Goal: Task Accomplishment & Management: Use online tool/utility

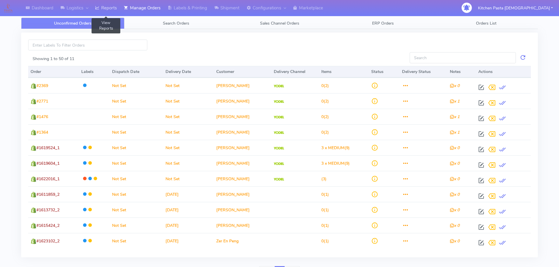
click at [112, 6] on link "Reports" at bounding box center [105, 8] width 29 height 16
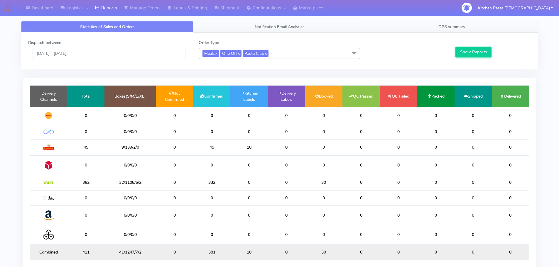
click at [454, 23] on link "OPS summary" at bounding box center [451, 26] width 172 height 11
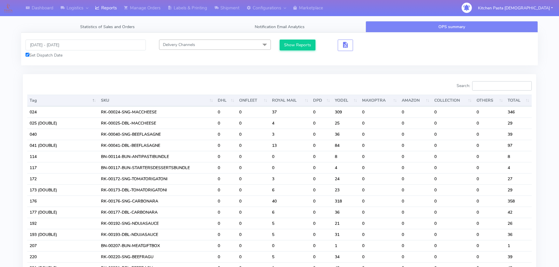
click at [482, 85] on input "Search:" at bounding box center [502, 85] width 60 height 9
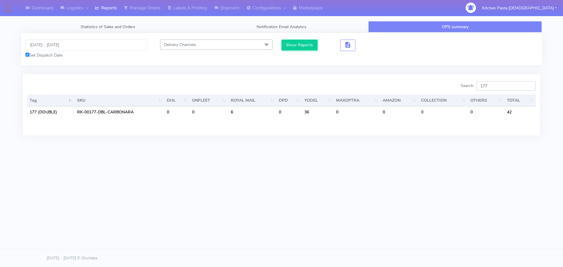
drag, startPoint x: 507, startPoint y: 85, endPoint x: 428, endPoint y: 81, distance: 78.7
click at [430, 83] on div "Search: 177" at bounding box center [411, 87] width 250 height 12
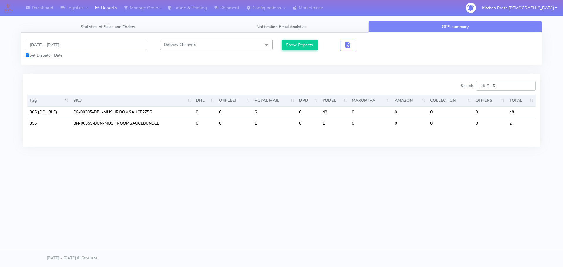
type input "MUSHR"
drag, startPoint x: 513, startPoint y: 88, endPoint x: 453, endPoint y: 88, distance: 59.8
click at [453, 88] on div "Search: MUSHR" at bounding box center [411, 87] width 250 height 12
click at [187, 7] on link "Labels & Printing" at bounding box center [187, 8] width 47 height 16
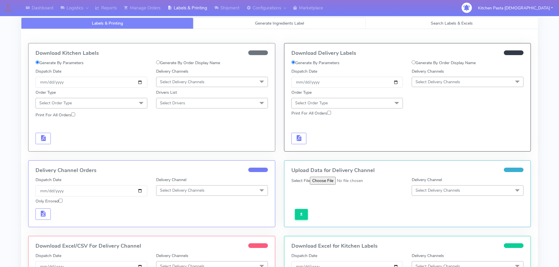
select select
click at [252, 22] on link "Generate Ingredients Label" at bounding box center [279, 23] width 172 height 11
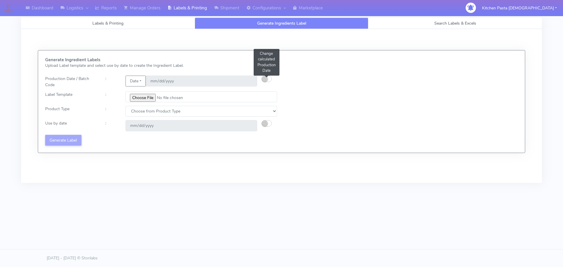
click at [266, 76] on button "button" at bounding box center [267, 79] width 10 height 6
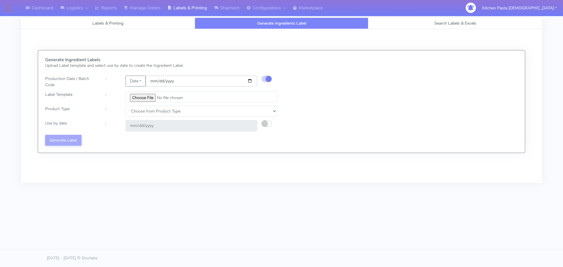
click at [249, 79] on input "[DATE]" at bounding box center [201, 81] width 111 height 11
click at [144, 98] on input "file" at bounding box center [201, 96] width 152 height 11
type input "C:\fakepath\Pasta Evangelists Lobster crab and prawn ravioli dinner kit for 2 v…"
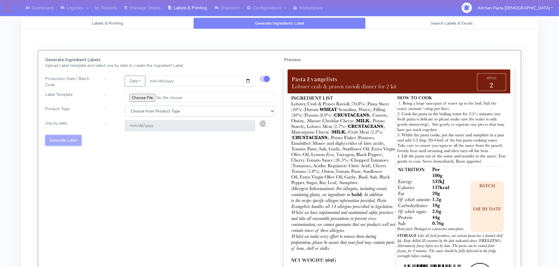
click at [134, 106] on select "Choose from Product Type ECOM ERETAIL CIRCULAR CIRC_DESERTS LASAGNE" at bounding box center [200, 111] width 150 height 11
click at [125, 106] on select "Choose from Product Type ECOM ERETAIL CIRCULAR CIRC_DESERTS LASAGNE" at bounding box center [200, 111] width 150 height 11
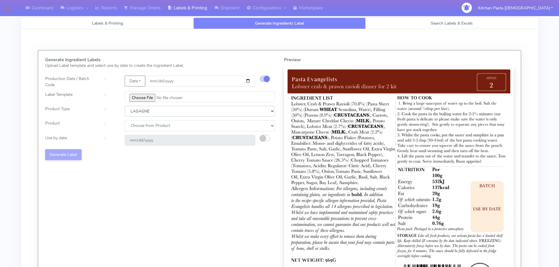
click at [137, 108] on select "Choose from Product Type ECOM ERETAIL CIRCULAR CIRC_DESERTS LASAGNE" at bounding box center [200, 111] width 150 height 11
select select "1"
click at [125, 106] on select "Choose from Product Type ECOM ERETAIL CIRCULAR CIRC_DESERTS LASAGNE" at bounding box center [200, 111] width 150 height 11
drag, startPoint x: 136, startPoint y: 125, endPoint x: 136, endPoint y: 130, distance: 5.0
click at [136, 125] on select "Choose from Product PLAIN PASTA FILLED PASTA BUTTER (INTERNAL PRODUCTION) BUTTE…" at bounding box center [200, 125] width 150 height 11
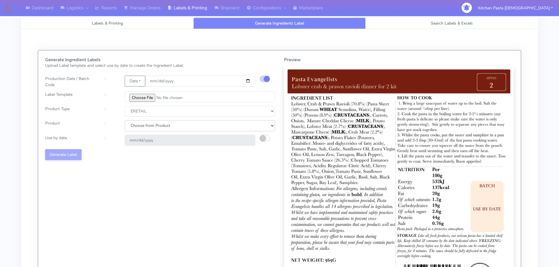
select select "0"
click at [125, 120] on select "Choose from Product PLAIN PASTA FILLED PASTA BUTTER (INTERNAL PRODUCTION) BUTTE…" at bounding box center [200, 125] width 150 height 11
type input "2025-09-16"
click at [139, 130] on select "Choose from Product PLAIN PASTA FILLED PASTA BUTTER (INTERNAL PRODUCTION) BUTTE…" at bounding box center [200, 125] width 150 height 11
select select "1"
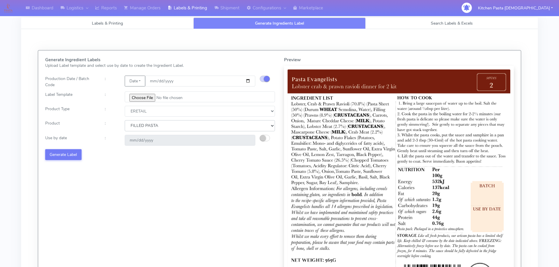
click at [125, 120] on select "Choose from Product PLAIN PASTA FILLED PASTA BUTTER (INTERNAL PRODUCTION) BUTTE…" at bounding box center [200, 125] width 150 height 11
type input "2025-09-15"
click at [67, 151] on button "Generate Label" at bounding box center [63, 154] width 36 height 11
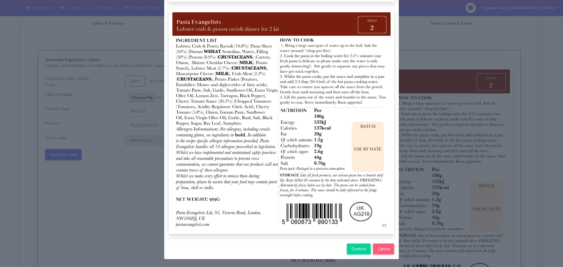
scroll to position [61, 0]
click at [352, 250] on span "Confirm" at bounding box center [359, 249] width 15 height 6
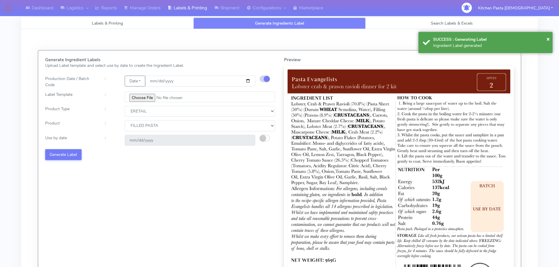
select select
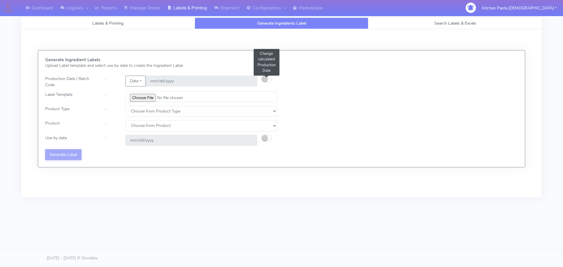
click at [264, 79] on small "button" at bounding box center [265, 79] width 6 height 6
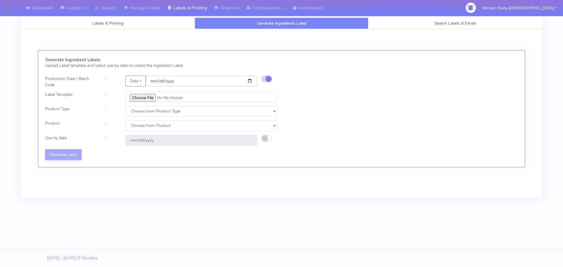
click at [250, 80] on input "date" at bounding box center [201, 81] width 111 height 11
type input "[DATE]"
type input "2025-09-15"
click at [139, 98] on input "file" at bounding box center [201, 96] width 152 height 11
type input "C:\fakepath\Pasta Evangelists spicy 'nduja mafaldine kit for 2 v5.jpg"
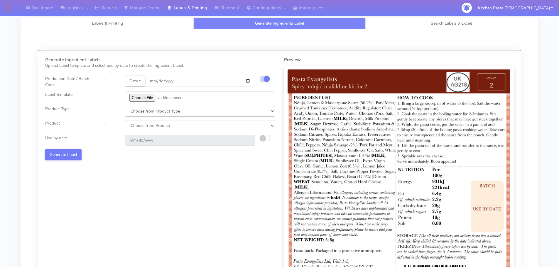
click at [159, 112] on select "Choose from Product Type ECOM ERETAIL CIRCULAR CIRC_DESERTS LASAGNE" at bounding box center [200, 111] width 150 height 11
select select "1"
click at [125, 106] on select "Choose from Product Type ECOM ERETAIL CIRCULAR CIRC_DESERTS LASAGNE" at bounding box center [200, 111] width 150 height 11
click at [137, 127] on select "Choose from Product PLAIN PASTA FILLED PASTA BUTTER (INTERNAL PRODUCTION) BUTTE…" at bounding box center [200, 125] width 150 height 11
select select "0"
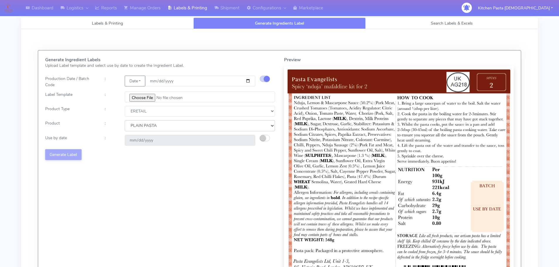
click at [125, 120] on select "Choose from Product PLAIN PASTA FILLED PASTA BUTTER (INTERNAL PRODUCTION) BUTTE…" at bounding box center [200, 125] width 150 height 11
click at [137, 135] on input "2025-09-16" at bounding box center [190, 140] width 130 height 11
click at [263, 137] on small "button" at bounding box center [263, 138] width 6 height 6
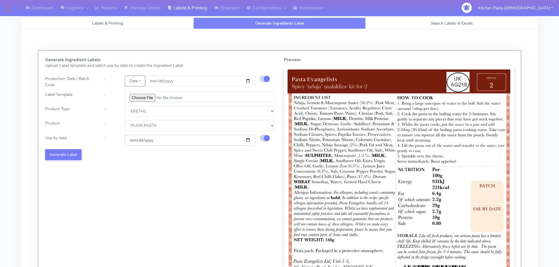
click at [248, 140] on input "2025-09-16" at bounding box center [190, 140] width 130 height 11
type input "2025-09-20"
click at [75, 151] on button "Generate Label" at bounding box center [63, 154] width 36 height 11
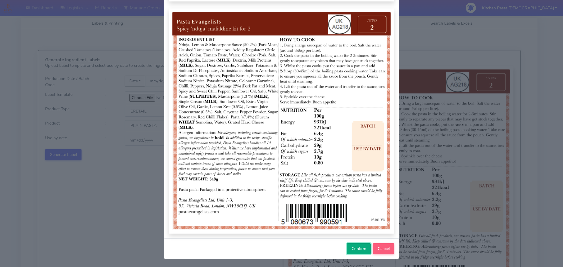
click at [356, 250] on span "Confirm" at bounding box center [359, 249] width 15 height 6
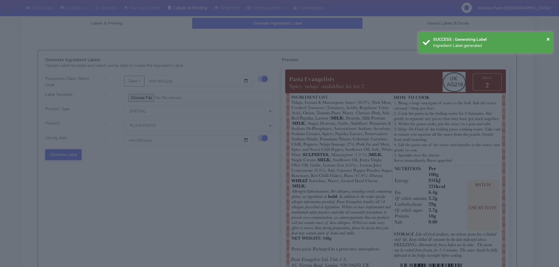
select select
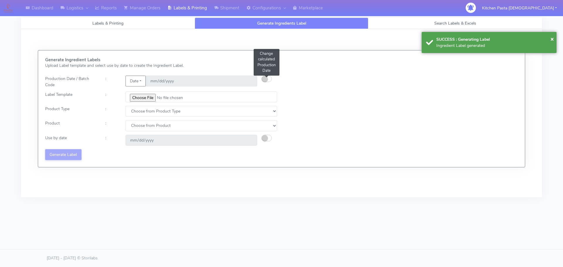
click at [265, 79] on small "button" at bounding box center [265, 79] width 6 height 6
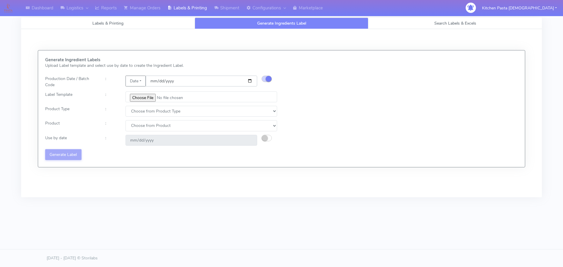
click at [247, 82] on input "date" at bounding box center [201, 81] width 111 height 11
click at [250, 81] on input "date" at bounding box center [201, 81] width 111 height 11
type input "[DATE]"
type input "2025-09-16"
click at [147, 102] on input "file" at bounding box center [201, 96] width 152 height 11
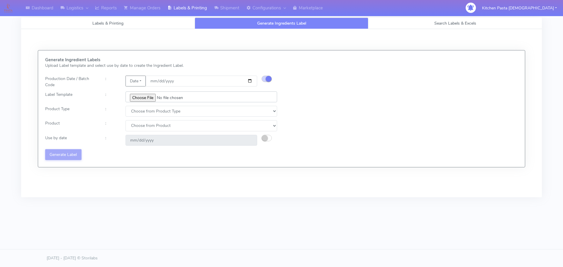
type input "C:\fakepath\Pasta Evangelists Carbonara Spaghetti dinner kit for 2 v4.jpg"
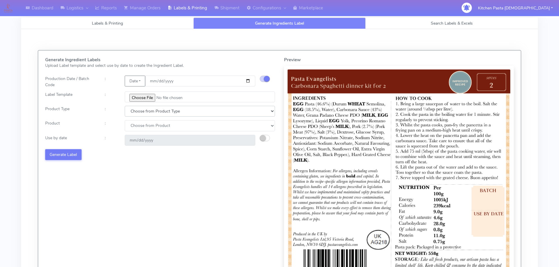
click at [142, 114] on select "Choose from Product Type ECOM ERETAIL CIRCULAR CIRC_DESERTS LASAGNE" at bounding box center [200, 111] width 150 height 11
select select "1"
click at [125, 106] on select "Choose from Product Type ECOM ERETAIL CIRCULAR CIRC_DESERTS LASAGNE" at bounding box center [200, 111] width 150 height 11
click at [138, 128] on select "Choose from Product PLAIN PASTA FILLED PASTA BUTTER (INTERNAL PRODUCTION) BUTTE…" at bounding box center [200, 125] width 150 height 11
select select "0"
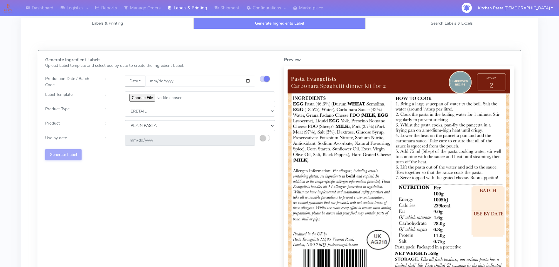
click at [125, 120] on select "Choose from Product PLAIN PASTA FILLED PASTA BUTTER (INTERNAL PRODUCTION) BUTTE…" at bounding box center [200, 125] width 150 height 11
click at [261, 138] on small "button" at bounding box center [263, 138] width 6 height 6
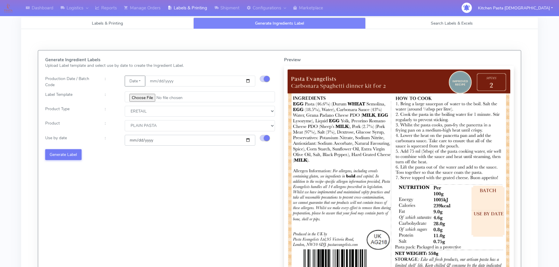
click at [248, 139] on input "2025-09-16" at bounding box center [190, 140] width 130 height 11
type input "2025-09-20"
click at [71, 155] on button "Generate Label" at bounding box center [63, 154] width 36 height 11
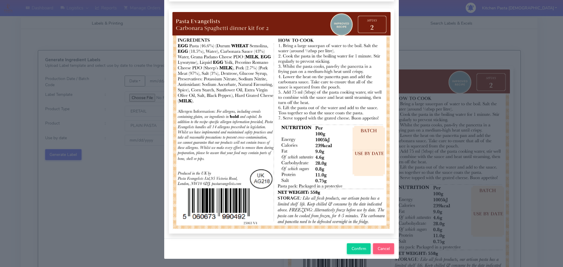
click at [350, 243] on div "Confirm Cancel" at bounding box center [281, 248] width 235 height 21
click at [356, 249] on span "Confirm" at bounding box center [359, 249] width 15 height 6
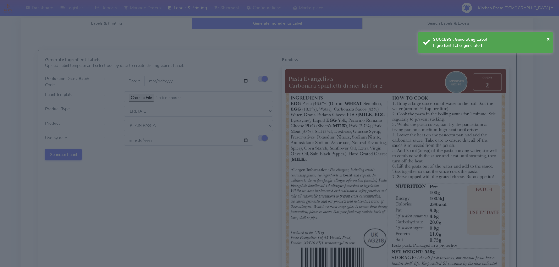
select select
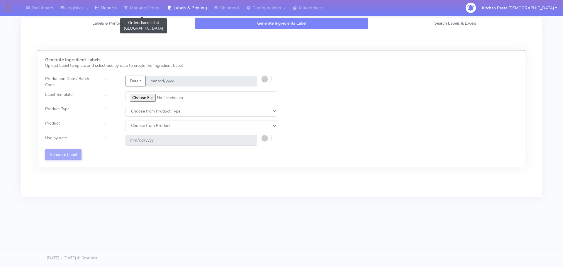
click at [107, 9] on link "Reports" at bounding box center [105, 8] width 29 height 16
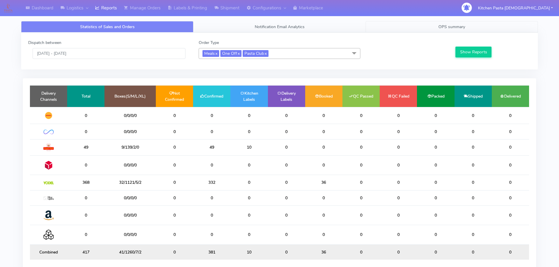
click at [428, 26] on link "OPS summary" at bounding box center [451, 26] width 172 height 11
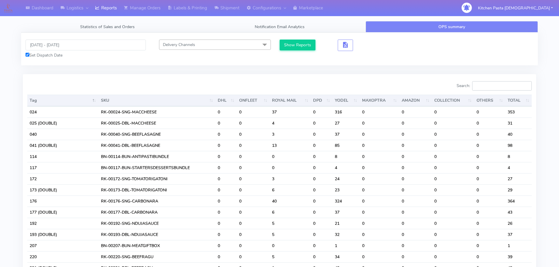
click at [485, 90] on input "Search:" at bounding box center [502, 85] width 60 height 9
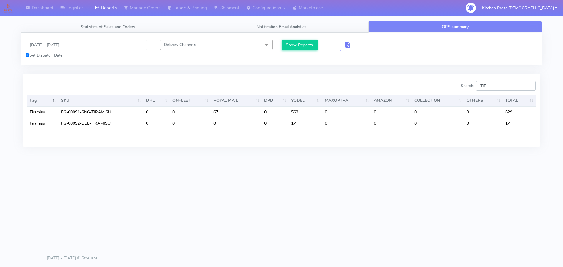
drag, startPoint x: 511, startPoint y: 84, endPoint x: 455, endPoint y: 85, distance: 56.3
click at [455, 85] on div "Search: TIR" at bounding box center [411, 87] width 250 height 12
type input "4"
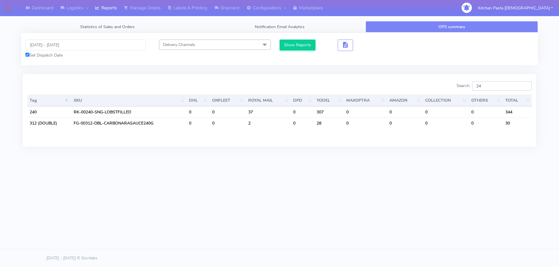
type input "2"
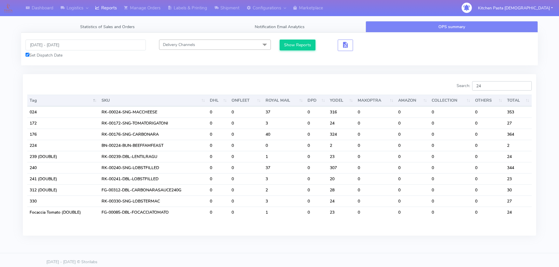
type input "2"
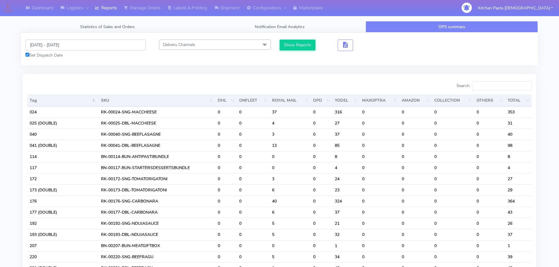
click at [55, 45] on input "[DATE] - [DATE]" at bounding box center [86, 45] width 120 height 11
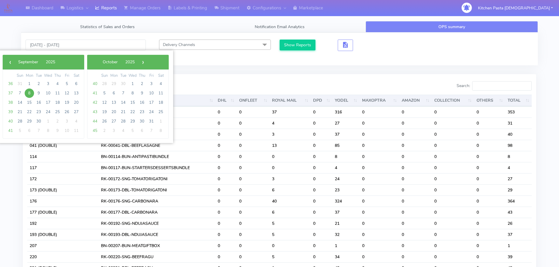
click at [29, 92] on span "8" at bounding box center [29, 93] width 9 height 9
click at [37, 91] on span "9" at bounding box center [38, 93] width 9 height 9
type input "08/09/2025 - 09/09/2025"
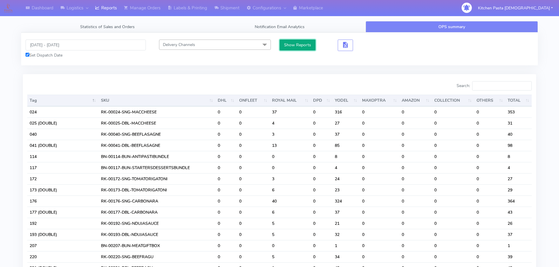
click at [288, 44] on button "Show Reports" at bounding box center [297, 45] width 36 height 11
click at [499, 82] on input "Search:" at bounding box center [502, 85] width 60 height 9
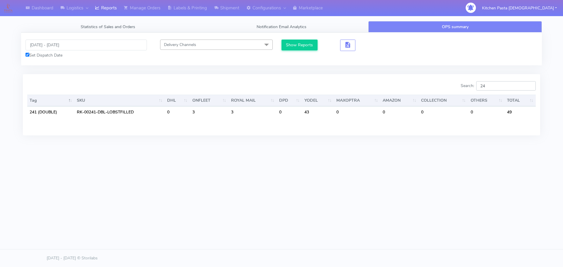
type input "2"
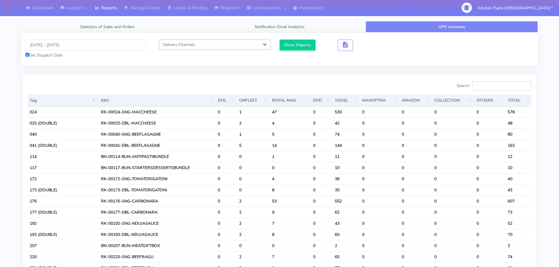
click at [484, 86] on input "Search:" at bounding box center [502, 85] width 60 height 9
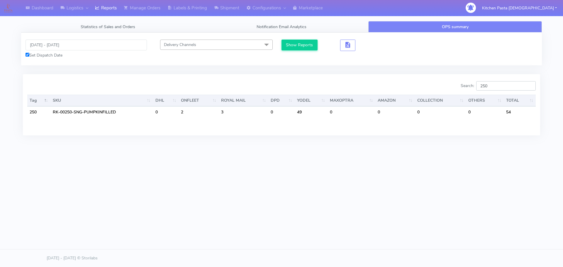
type input "250"
click at [56, 43] on input "08/09/2025 - 09/09/2025" at bounding box center [86, 45] width 121 height 11
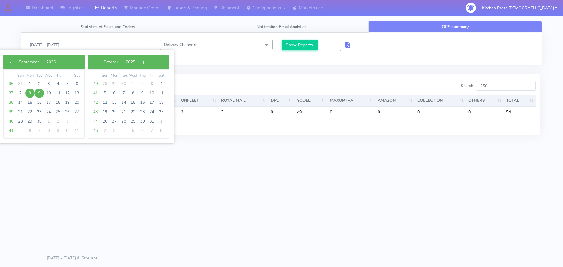
click at [29, 92] on span "8" at bounding box center [29, 93] width 9 height 9
click at [67, 91] on span "12" at bounding box center [67, 93] width 9 height 9
type input "08/09/2025 - 12/09/2025"
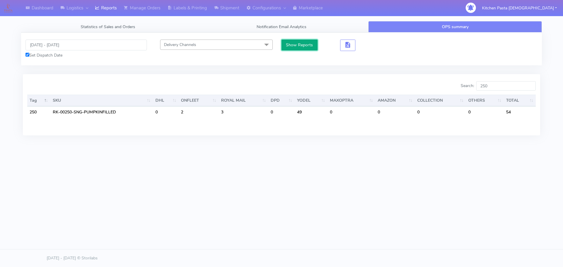
click at [292, 43] on button "Show Reports" at bounding box center [299, 45] width 36 height 11
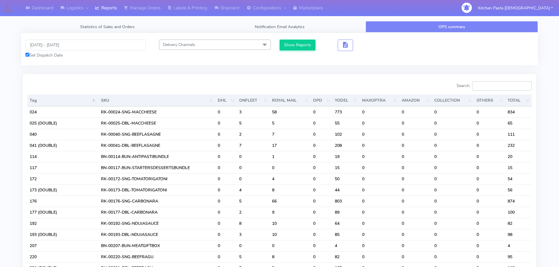
click at [497, 89] on input "Search:" at bounding box center [502, 85] width 60 height 9
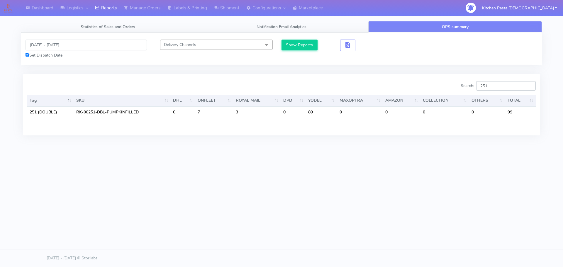
type input "251"
click at [361, 164] on div "Dashboard Logistics [GEOGRAPHIC_DATA] Logistics Reports Manage Orders Labels & …" at bounding box center [281, 107] width 563 height 214
click at [54, 46] on input "08/09/2025 - 12/09/2025" at bounding box center [86, 45] width 121 height 11
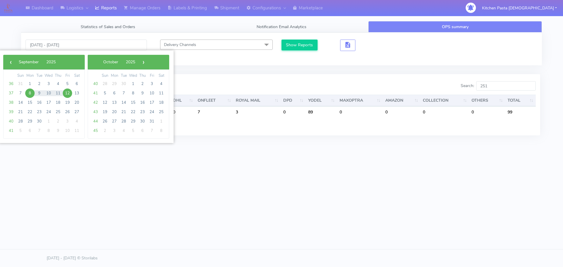
click at [28, 92] on span "8" at bounding box center [29, 93] width 9 height 9
click at [33, 102] on span "15" at bounding box center [29, 102] width 9 height 9
type input "08/09/2025 - 15/09/2025"
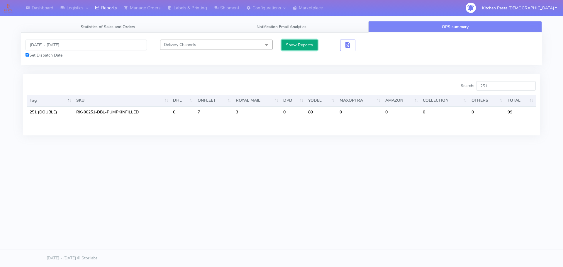
click at [295, 47] on button "Show Reports" at bounding box center [299, 45] width 36 height 11
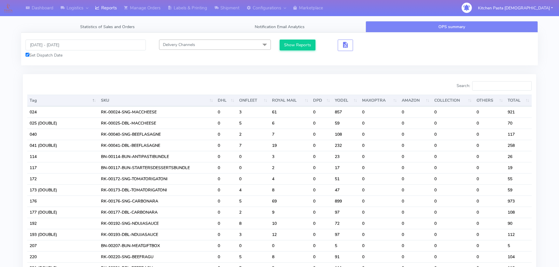
click at [502, 85] on input "Search:" at bounding box center [502, 85] width 60 height 9
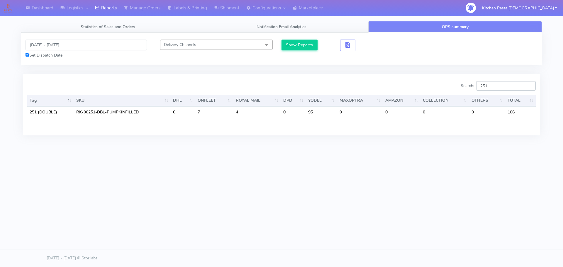
type input "251"
drag, startPoint x: 509, startPoint y: 84, endPoint x: 415, endPoint y: 95, distance: 95.0
click at [415, 95] on div "Search: 251 Tag SKU DHL ONFLEET ROYAL MAIL DPD YODEL MAXOPTRA AMAZON COLLECTION…" at bounding box center [281, 104] width 508 height 47
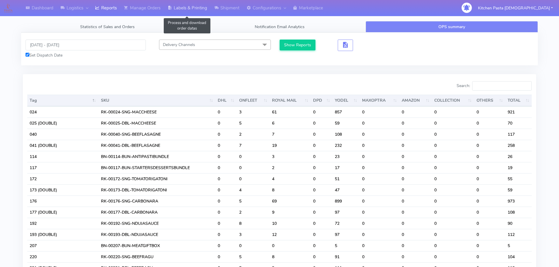
click at [181, 9] on link "Labels & Printing" at bounding box center [187, 8] width 47 height 16
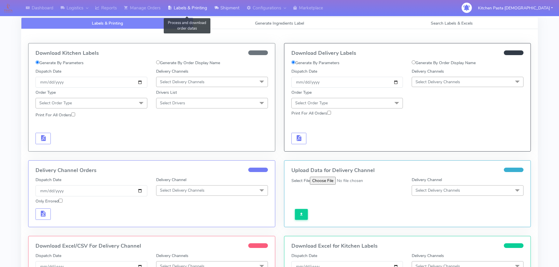
select select
click at [246, 23] on link "Generate Ingredients Label" at bounding box center [279, 23] width 172 height 11
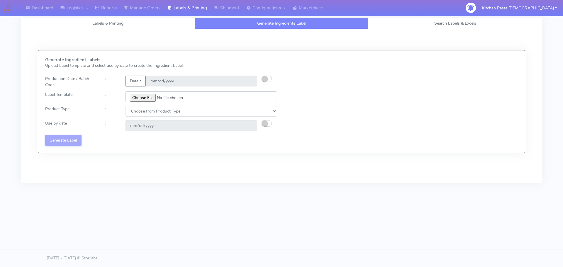
click at [144, 97] on input "file" at bounding box center [201, 96] width 152 height 11
type input "C:\fakepath\Ecom_250_V3.jpg"
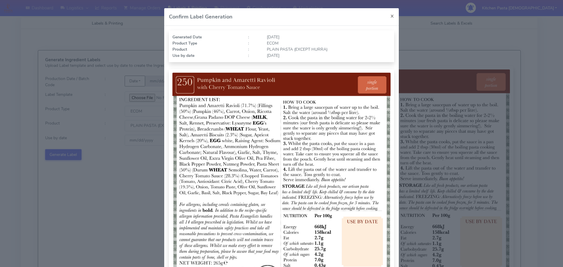
select select "0"
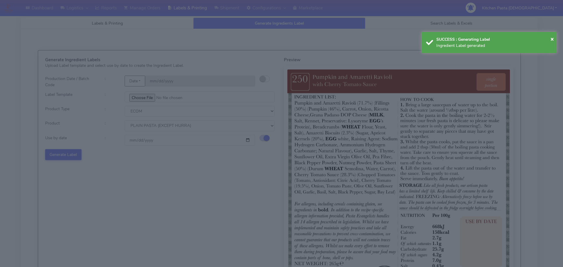
scroll to position [61, 0]
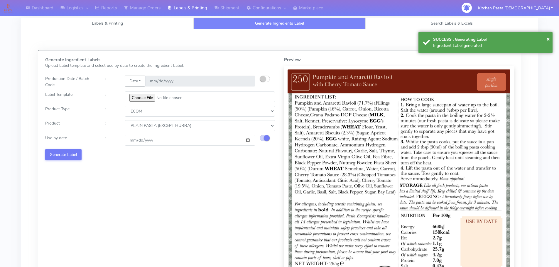
select select
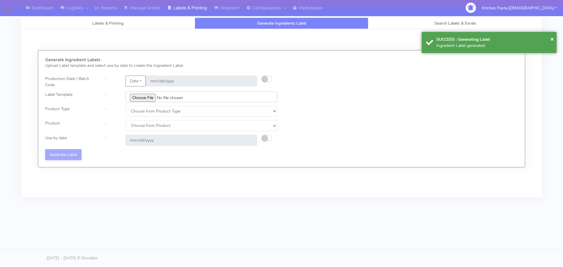
click at [139, 99] on input "file" at bounding box center [201, 96] width 152 height 11
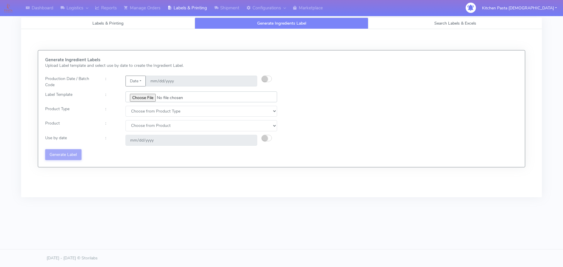
type input "C:\fakepath\Ecom_251_V3.jpg"
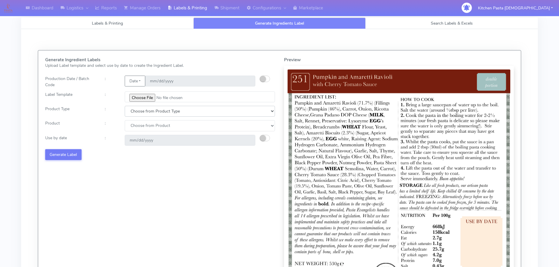
drag, startPoint x: 155, startPoint y: 110, endPoint x: 150, endPoint y: 116, distance: 8.7
click at [155, 110] on select "Choose from Product Type ECOM ERETAIL CIRCULAR CIRC_DESERTS LASAGNE" at bounding box center [200, 111] width 150 height 11
select select "0"
click at [125, 106] on select "Choose from Product Type ECOM ERETAIL CIRCULAR CIRC_DESERTS LASAGNE" at bounding box center [200, 111] width 150 height 11
click at [143, 128] on select "Choose from Product PLAIN PASTA (EXCEPT HURRA) HURRA FILLED PASTA BUTTER (INTER…" at bounding box center [200, 125] width 150 height 11
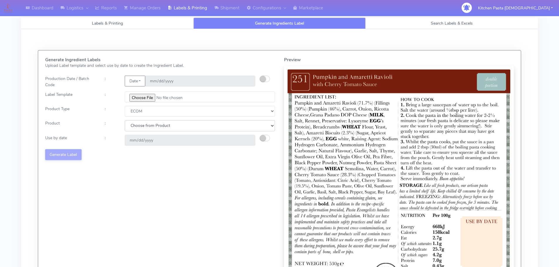
select select "0"
click at [125, 120] on select "Choose from Product PLAIN PASTA (EXCEPT HURRA) HURRA FILLED PASTA BUTTER (INTER…" at bounding box center [200, 125] width 150 height 11
click at [262, 137] on small "button" at bounding box center [263, 138] width 6 height 6
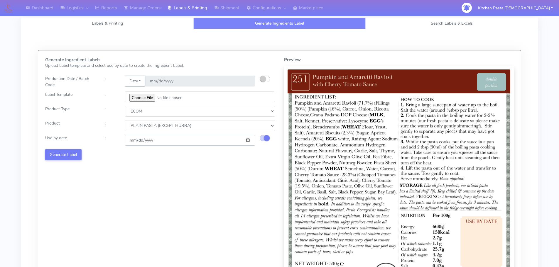
click at [248, 140] on input "[DATE]" at bounding box center [190, 140] width 130 height 11
type input "[DATE]"
click at [77, 156] on button "Generate Label" at bounding box center [63, 154] width 36 height 11
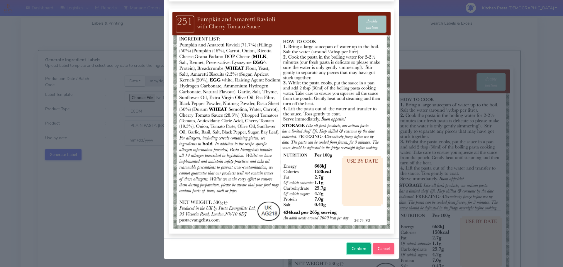
click at [360, 250] on span "Confirm" at bounding box center [359, 249] width 15 height 6
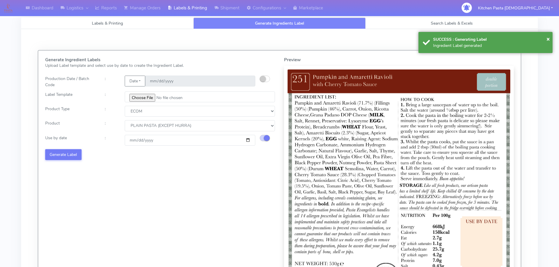
select select
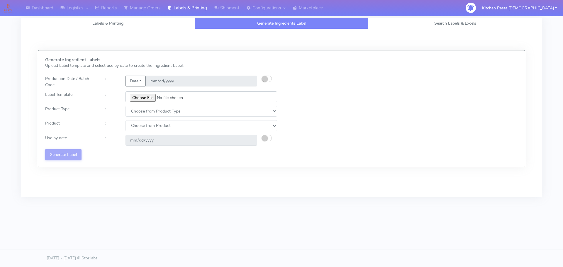
click at [141, 100] on input "file" at bounding box center [201, 96] width 152 height 11
drag, startPoint x: 111, startPoint y: 9, endPoint x: 150, endPoint y: 12, distance: 39.4
click at [111, 9] on link "Reports" at bounding box center [105, 8] width 29 height 16
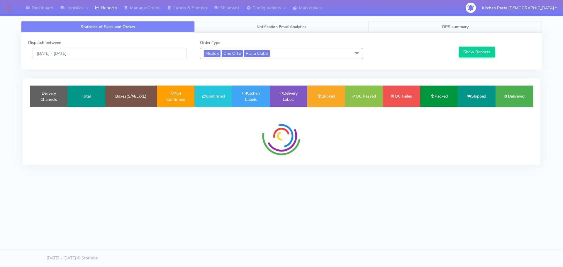
click at [444, 29] on span "OPS summary" at bounding box center [455, 27] width 27 height 6
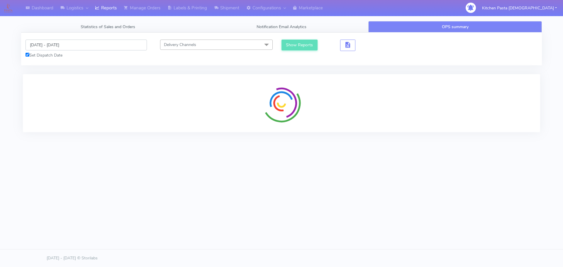
click at [58, 40] on input "[DATE] - [DATE]" at bounding box center [86, 45] width 121 height 11
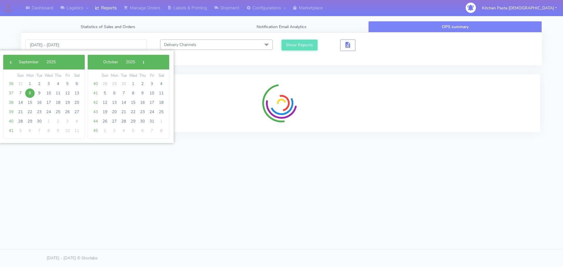
click at [32, 94] on span "8" at bounding box center [29, 93] width 9 height 9
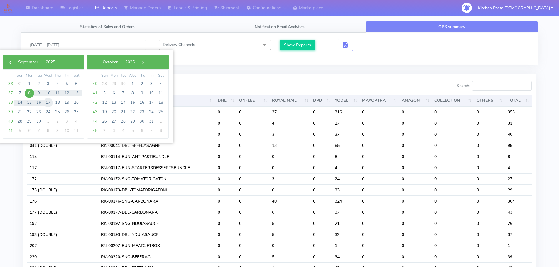
click at [46, 103] on span "17" at bounding box center [47, 102] width 9 height 9
type input "[DATE] - [DATE]"
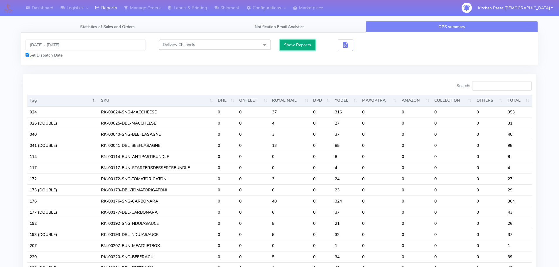
click at [297, 45] on button "Show Reports" at bounding box center [297, 45] width 36 height 11
click at [503, 86] on input "Search:" at bounding box center [502, 85] width 60 height 9
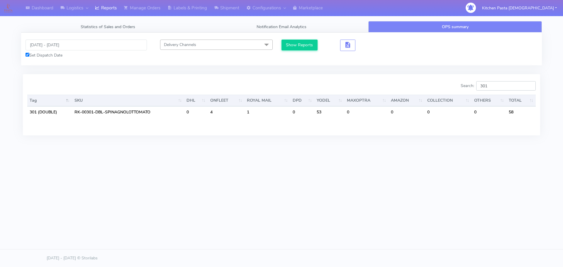
type input "301"
drag, startPoint x: 415, startPoint y: 189, endPoint x: 407, endPoint y: 187, distance: 8.5
click at [415, 189] on div "Dashboard Logistics [GEOGRAPHIC_DATA] Logistics Reports Manage Orders Labels & …" at bounding box center [281, 107] width 563 height 214
click at [174, 7] on link "Labels & Printing" at bounding box center [187, 8] width 47 height 16
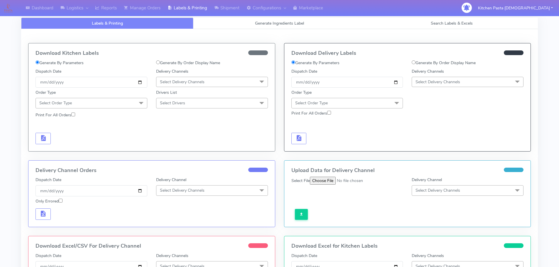
click at [186, 23] on link "Labels & Printing" at bounding box center [107, 23] width 172 height 11
click at [202, 23] on link "Generate Ingredients Label" at bounding box center [279, 23] width 172 height 11
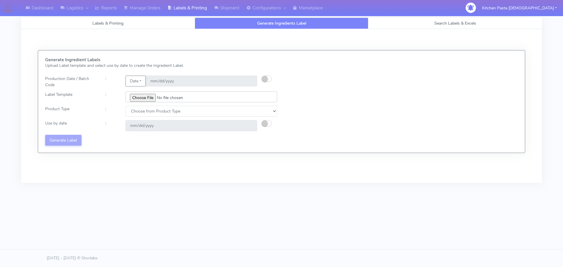
click at [146, 93] on input "file" at bounding box center [201, 96] width 152 height 11
type input "C:\fakepath\Ecom_300_V2.jpg"
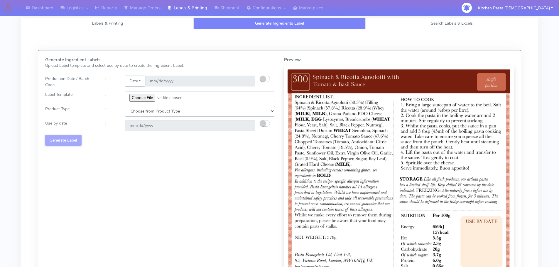
click at [133, 112] on select "Choose from Product Type ECOM ERETAIL CIRCULAR CIRC_DESERTS LASAGNE" at bounding box center [200, 111] width 150 height 11
select select "0"
click at [125, 106] on select "Choose from Product Type ECOM ERETAIL CIRCULAR CIRC_DESERTS LASAGNE" at bounding box center [200, 111] width 150 height 11
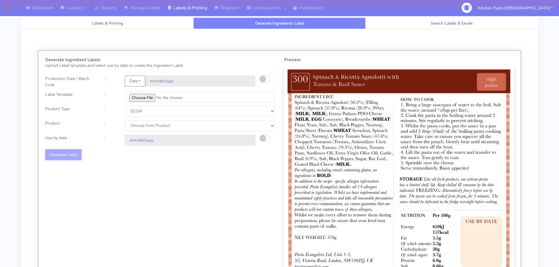
click at [137, 125] on select "Choose from Product PLAIN PASTA (EXCEPT HURRA) HURRA FILLED PASTA BUTTER (INTER…" at bounding box center [200, 125] width 150 height 11
select select "0"
click at [125, 120] on select "Choose from Product PLAIN PASTA (EXCEPT HURRA) HURRA FILLED PASTA BUTTER (INTER…" at bounding box center [200, 125] width 150 height 11
click at [264, 138] on small "button" at bounding box center [263, 138] width 6 height 6
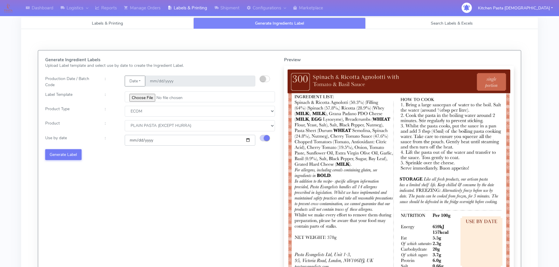
click at [247, 139] on input "[DATE]" at bounding box center [190, 140] width 130 height 11
type input "[DATE]"
click at [64, 152] on button "Generate Label" at bounding box center [63, 154] width 36 height 11
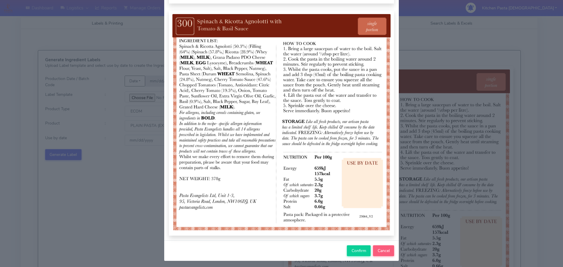
scroll to position [61, 0]
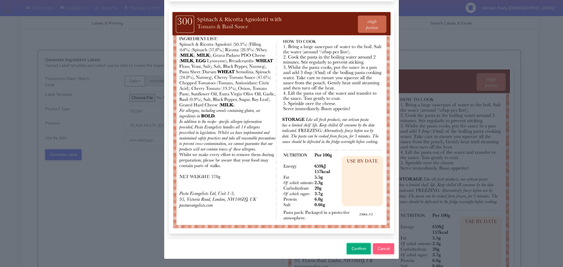
click at [355, 249] on span "Confirm" at bounding box center [359, 249] width 15 height 6
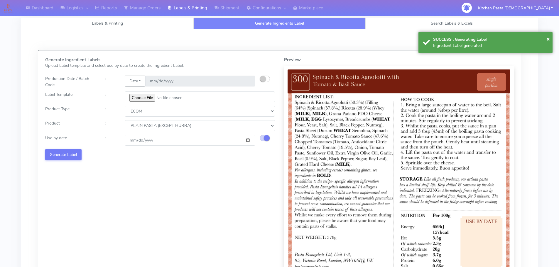
select select
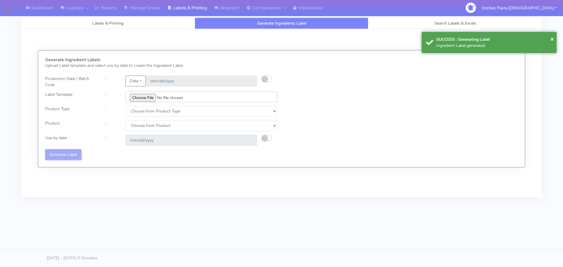
click at [152, 101] on input "file" at bounding box center [201, 96] width 152 height 11
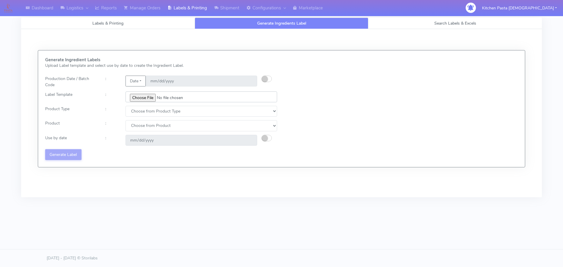
type input "C:\fakepath\Ecom_301_V2.jpg"
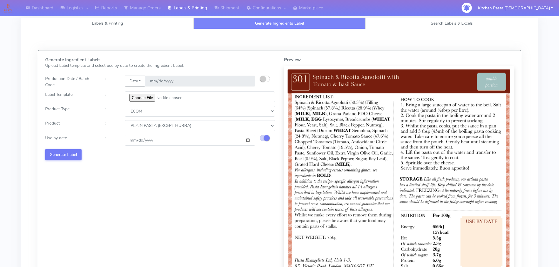
select select "0"
click at [61, 154] on button "Generate Label" at bounding box center [63, 154] width 36 height 11
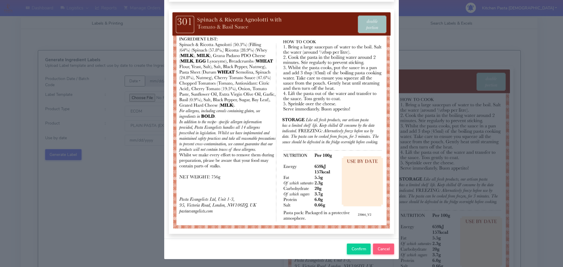
scroll to position [61, 0]
click at [354, 249] on span "Confirm" at bounding box center [359, 249] width 15 height 6
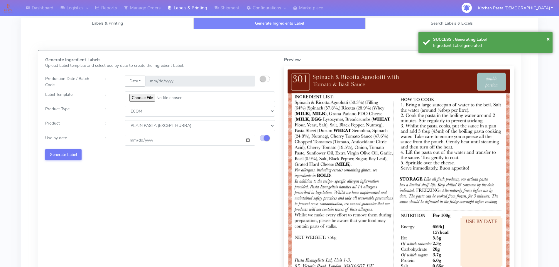
select select
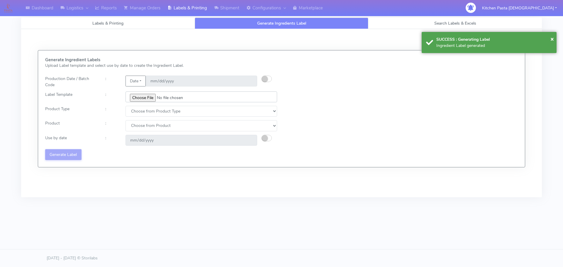
click at [143, 97] on input "file" at bounding box center [201, 96] width 152 height 11
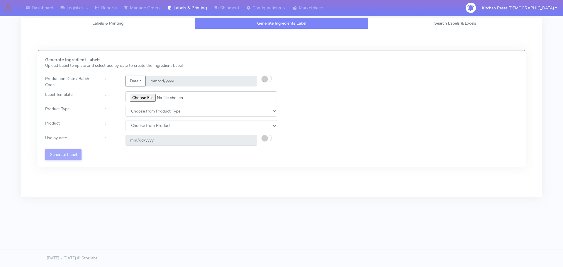
type input "C:\fakepath\Ecom_172_V3.jpg"
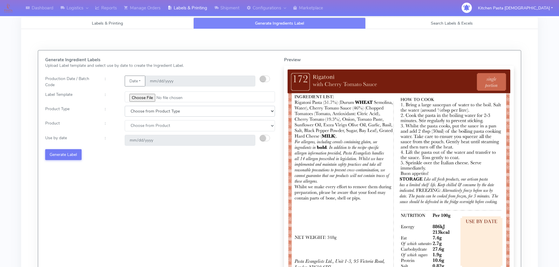
click at [134, 113] on select "Choose from Product Type ECOM ERETAIL CIRCULAR CIRC_DESERTS LASAGNE" at bounding box center [200, 111] width 150 height 11
select select "0"
click at [125, 106] on select "Choose from Product Type ECOM ERETAIL CIRCULAR CIRC_DESERTS LASAGNE" at bounding box center [200, 111] width 150 height 11
click at [138, 131] on select "Choose from Product PLAIN PASTA (EXCEPT HURRA) HURRA FILLED PASTA BUTTER (INTER…" at bounding box center [200, 125] width 150 height 11
select select "0"
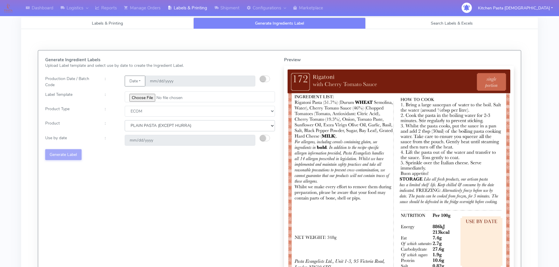
click at [125, 120] on select "Choose from Product PLAIN PASTA (EXCEPT HURRA) HURRA FILLED PASTA BUTTER (INTER…" at bounding box center [200, 125] width 150 height 11
click at [264, 139] on small "button" at bounding box center [263, 138] width 6 height 6
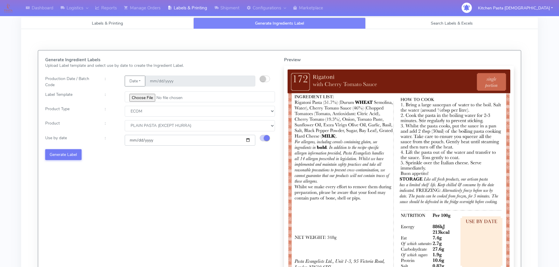
click at [248, 139] on input "2025-09-13" at bounding box center [190, 140] width 130 height 11
type input "[DATE]"
click at [70, 155] on button "Generate Label" at bounding box center [63, 154] width 36 height 11
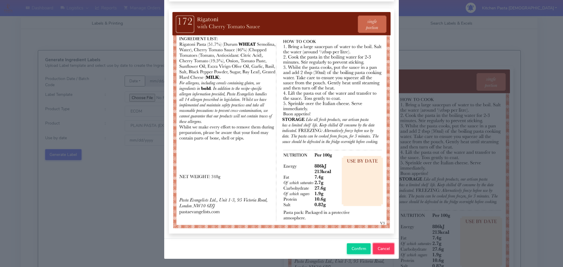
click at [382, 248] on button "Cancel" at bounding box center [383, 248] width 21 height 11
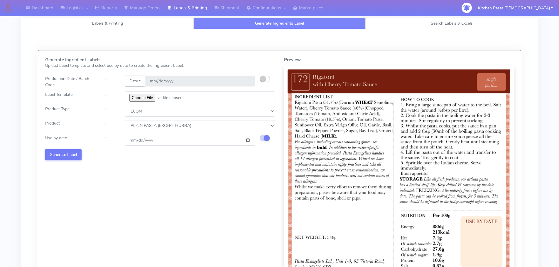
select select
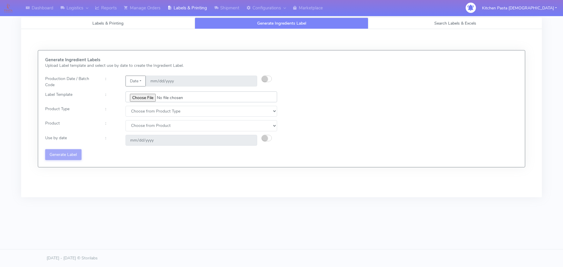
click at [147, 99] on input "file" at bounding box center [201, 96] width 152 height 11
click at [93, 7] on link "Reports" at bounding box center [105, 8] width 29 height 16
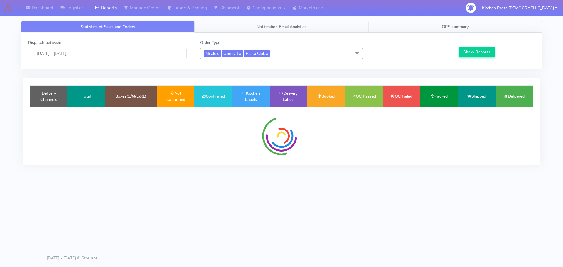
click at [469, 26] on link "OPS summary" at bounding box center [455, 26] width 174 height 11
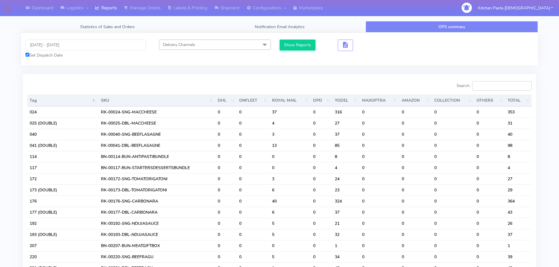
click at [496, 89] on input "Search:" at bounding box center [502, 85] width 60 height 9
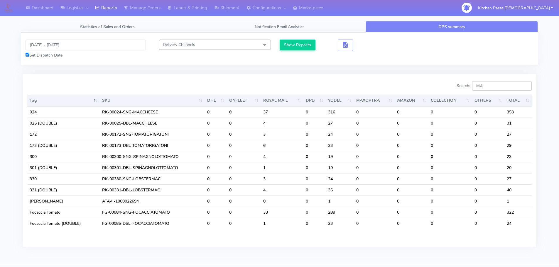
type input "M"
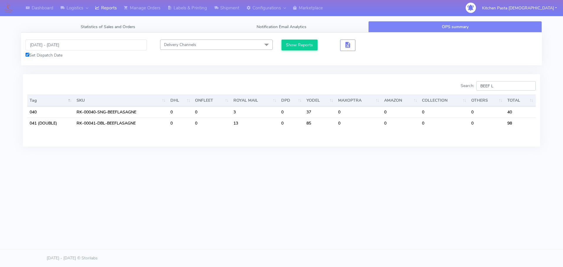
type input "BEEF"
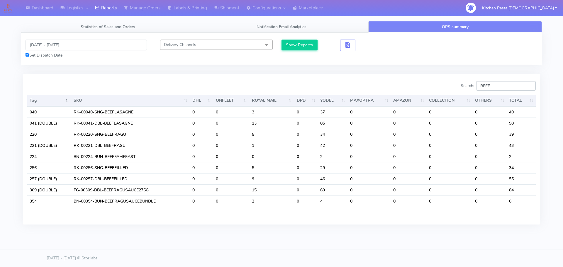
drag, startPoint x: 504, startPoint y: 87, endPoint x: 435, endPoint y: 88, distance: 69.8
click at [435, 88] on div "Search: BEEF" at bounding box center [411, 87] width 250 height 12
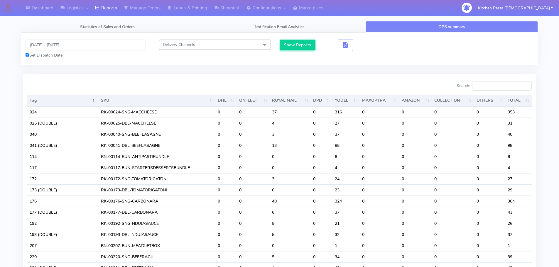
click at [428, 64] on div "08/09/2025 - 08/09/2025 Set Dispatch Date Delivery Channels Select All DHL OnFl…" at bounding box center [279, 49] width 516 height 33
click at [486, 82] on input "Search:" at bounding box center [502, 85] width 60 height 9
click at [105, 6] on link "Reports" at bounding box center [105, 8] width 29 height 16
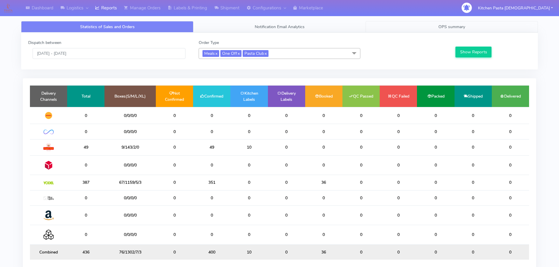
click at [464, 25] on span "OPS summary" at bounding box center [451, 27] width 27 height 6
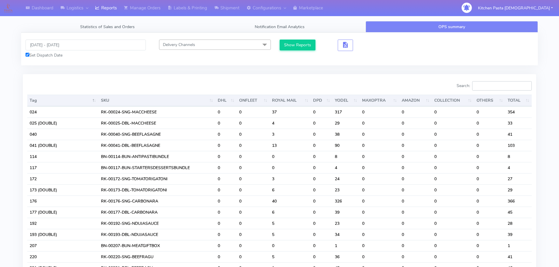
click at [504, 85] on input "Search:" at bounding box center [502, 85] width 60 height 9
type input "0"
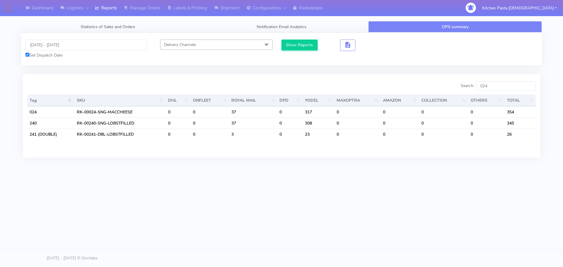
click at [504, 81] on div "Search: 024 Tag SKU DHL ONFLEET ROYAL MAIL DPD YODEL MAXOPTRA AMAZON COLLECTION…" at bounding box center [281, 115] width 517 height 83
click at [487, 84] on input "024" at bounding box center [506, 85] width 60 height 9
click at [503, 89] on input "024" at bounding box center [506, 85] width 60 height 9
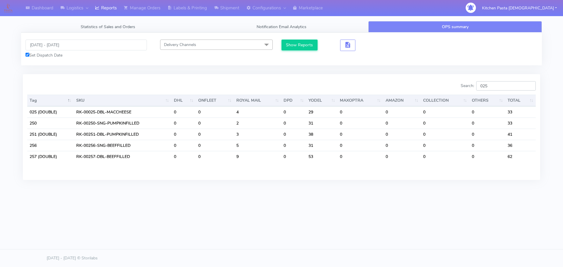
type input "025"
